Goal: Find specific page/section: Find specific page/section

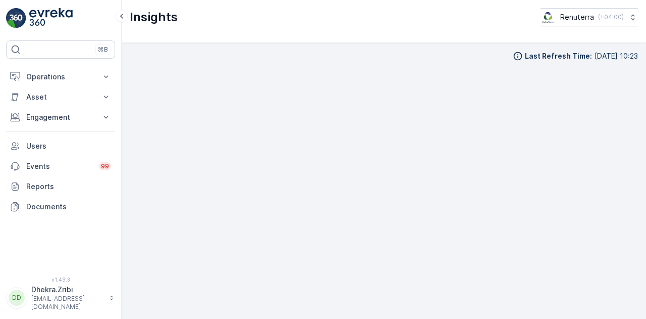
scroll to position [22, 0]
click at [94, 120] on p "Engagement" at bounding box center [60, 117] width 69 height 10
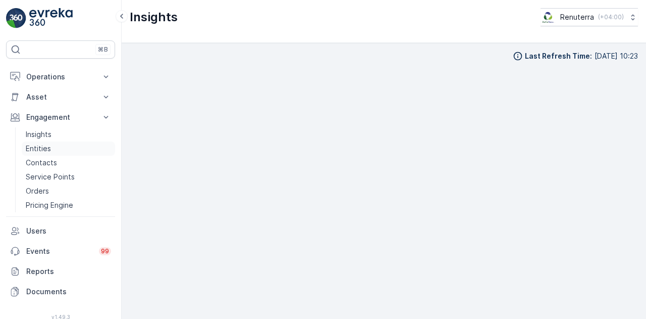
click at [55, 147] on link "Entities" at bounding box center [68, 148] width 93 height 14
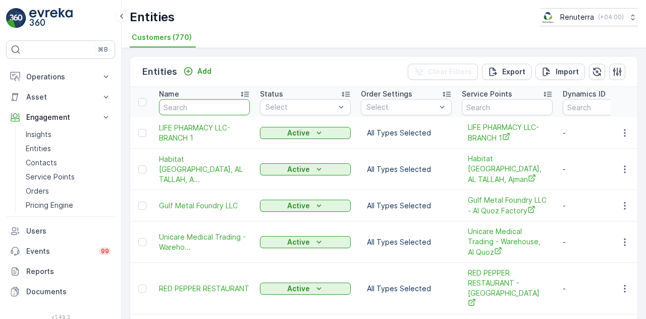
click at [212, 110] on input "text" at bounding box center [204, 107] width 91 height 16
type input "fastec"
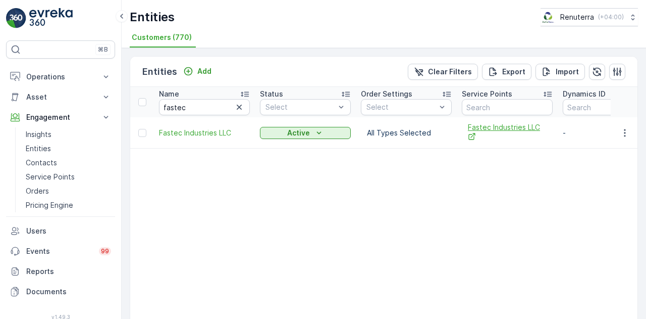
click at [519, 131] on span "Fastec Industries LLC" at bounding box center [507, 132] width 79 height 21
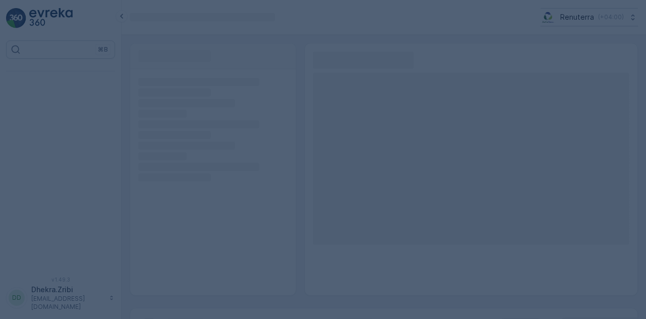
scroll to position [22, 0]
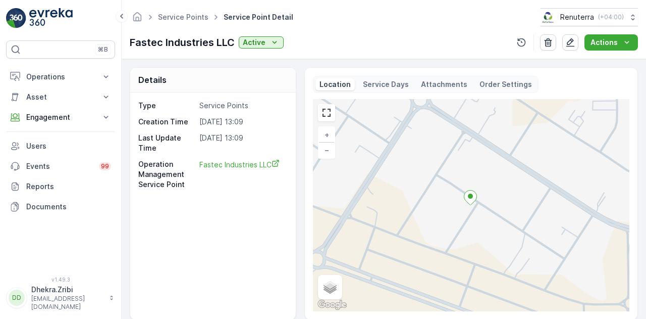
click at [442, 84] on p "Attachments" at bounding box center [444, 84] width 46 height 10
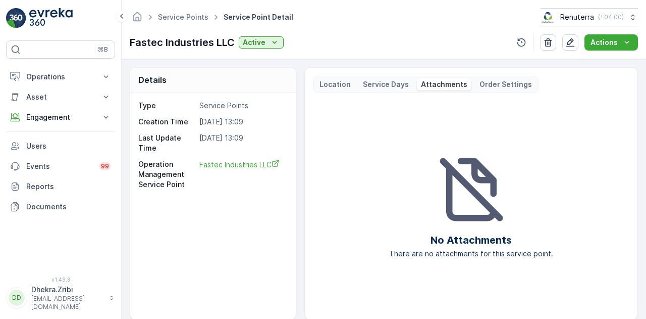
click at [381, 79] on p "Service Days" at bounding box center [386, 84] width 46 height 10
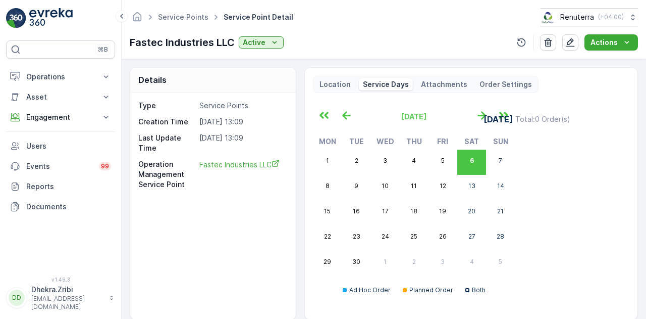
click at [331, 82] on p "Location" at bounding box center [335, 84] width 31 height 10
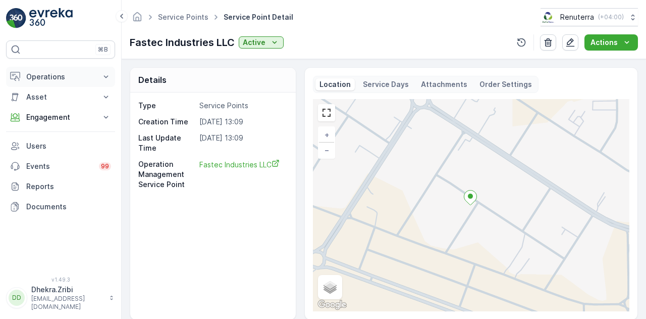
click at [58, 78] on p "Operations" at bounding box center [60, 77] width 69 height 10
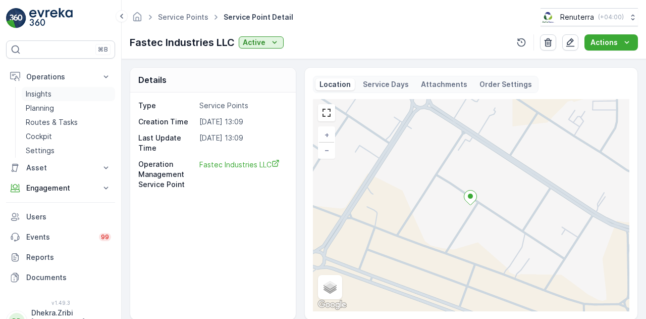
click at [79, 92] on link "Insights" at bounding box center [68, 94] width 93 height 14
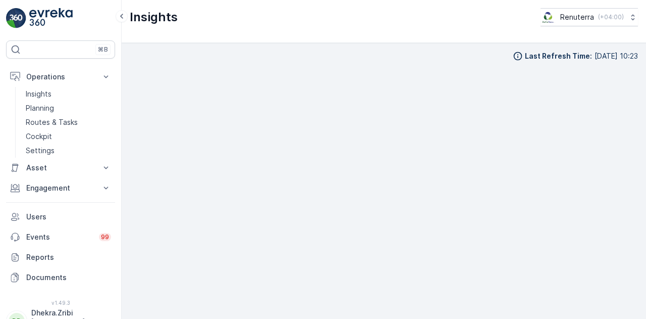
scroll to position [7, 0]
